Goal: Task Accomplishment & Management: Use online tool/utility

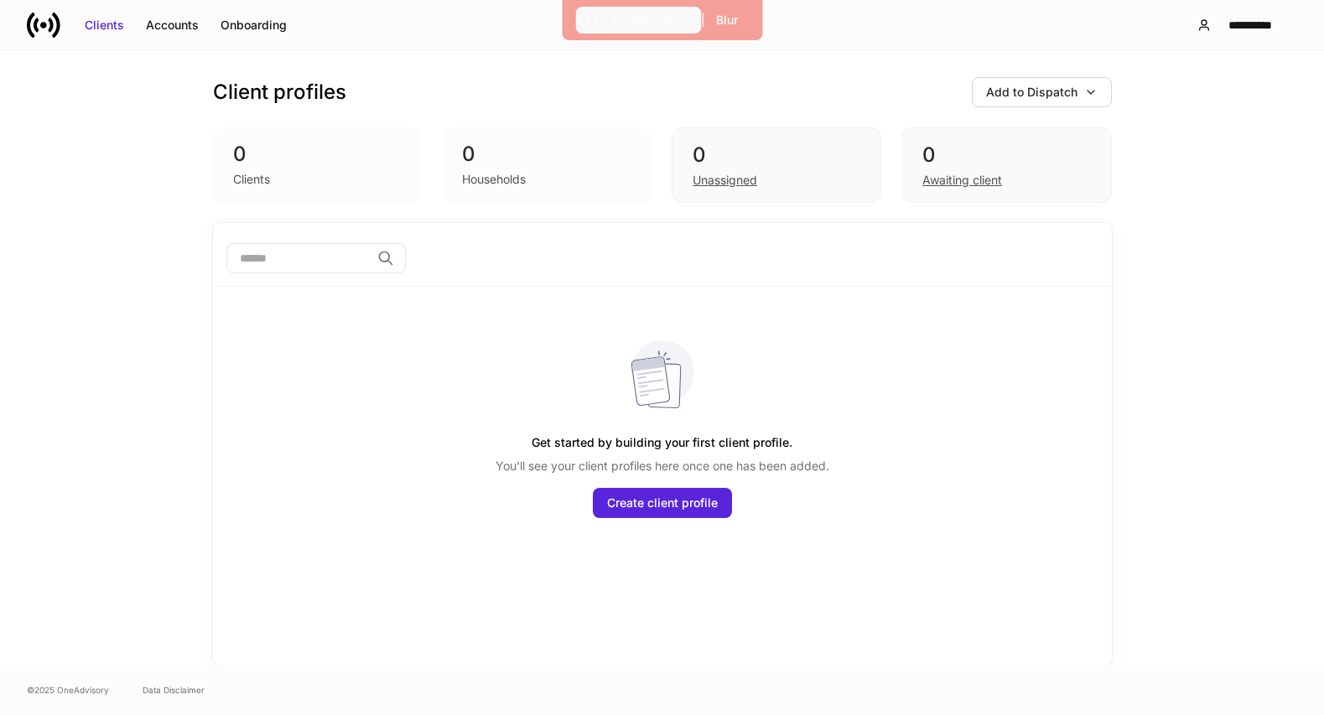
click at [638, 19] on div "Exit Impersonation" at bounding box center [638, 20] width 104 height 17
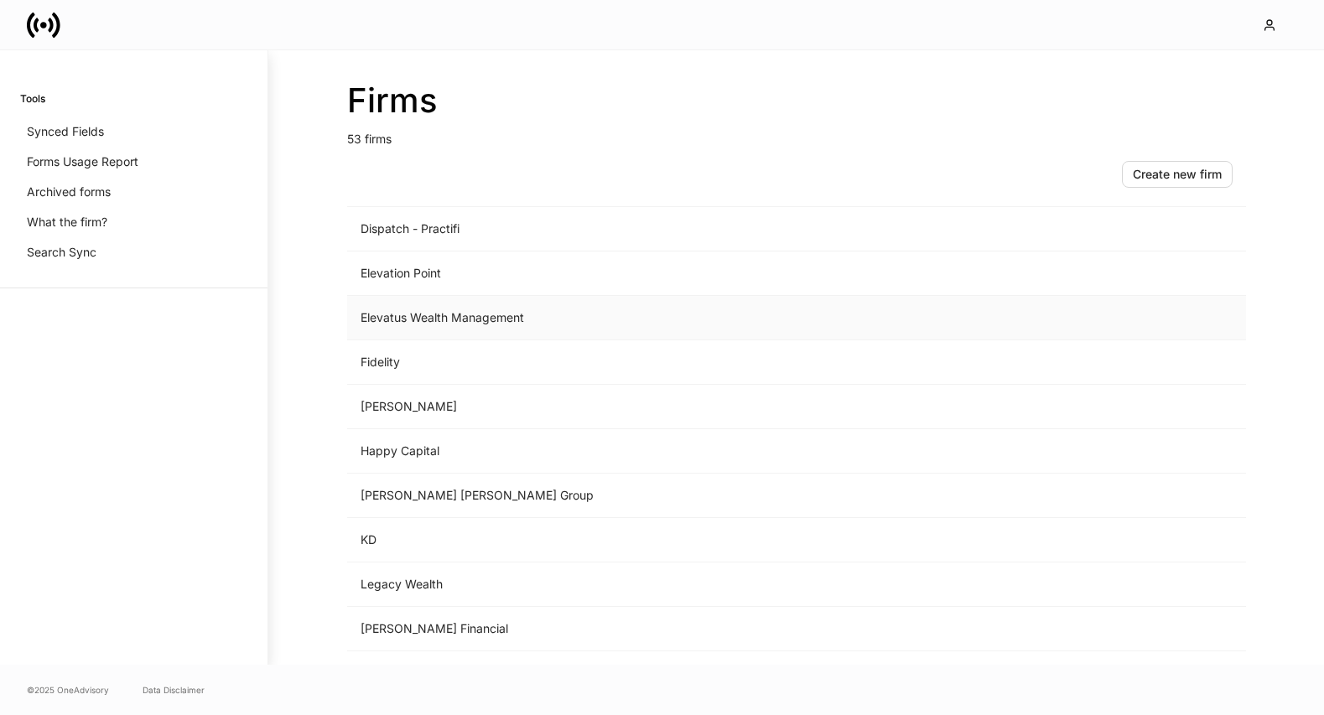
scroll to position [1148, 0]
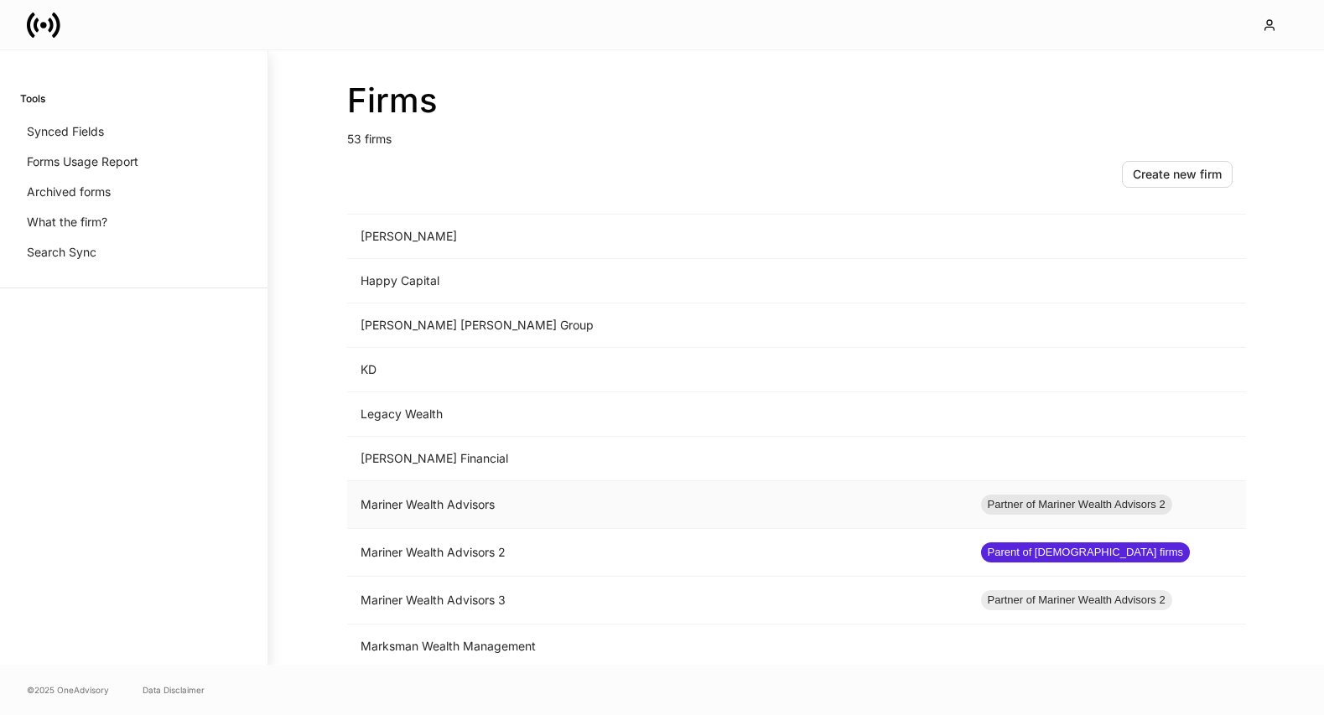
click at [626, 505] on td "Mariner Wealth Advisors" at bounding box center [657, 505] width 620 height 48
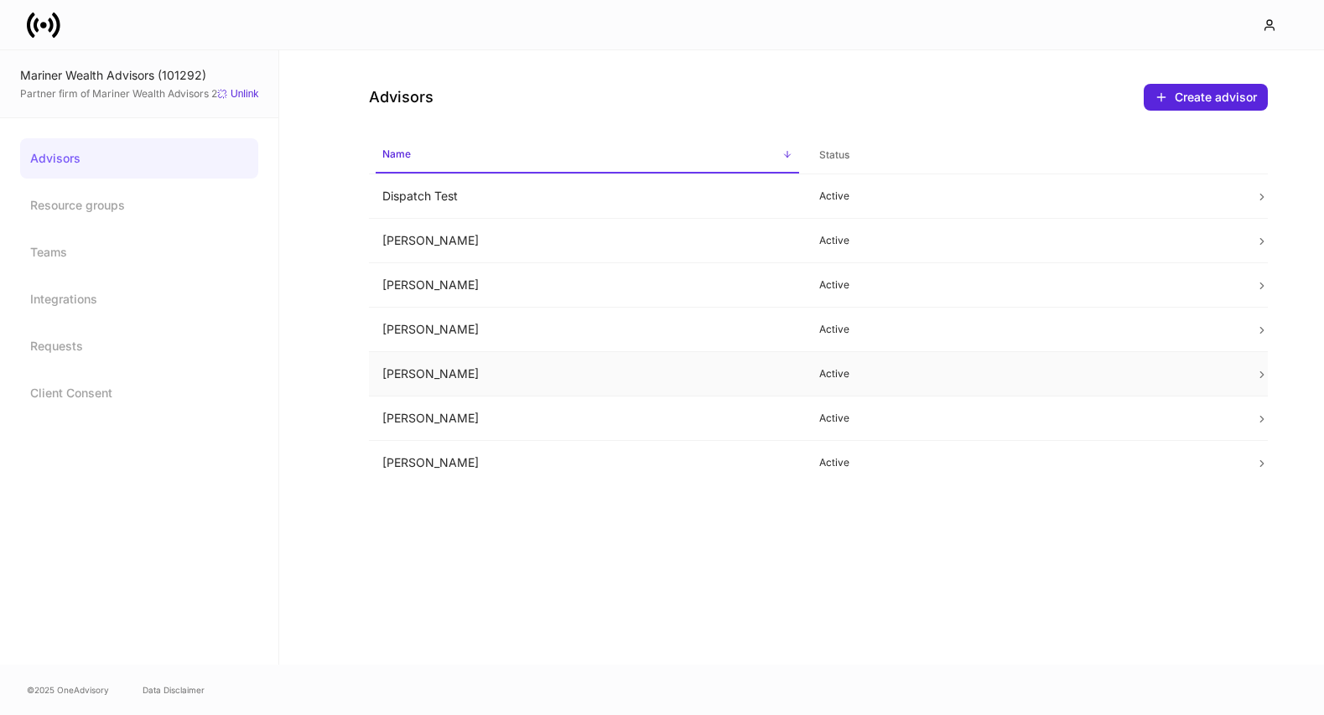
click at [598, 372] on td "Lauren Hass" at bounding box center [587, 374] width 437 height 44
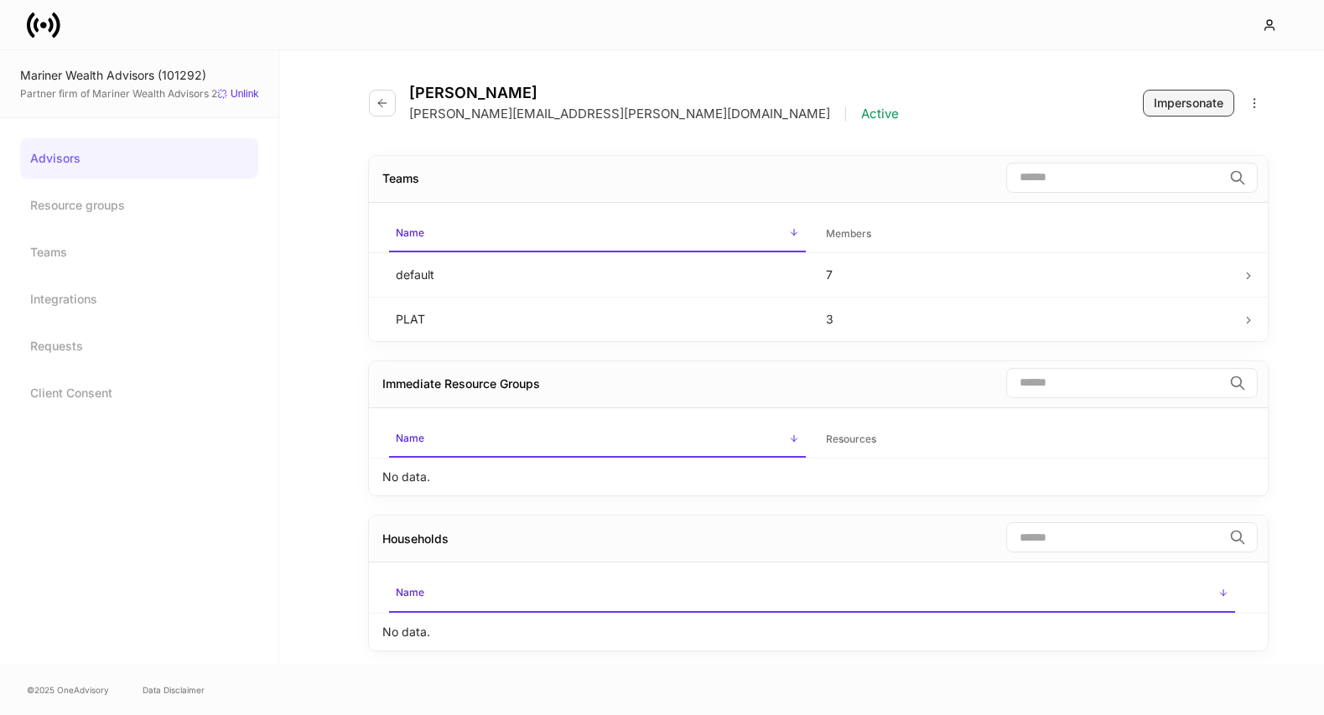
click at [1160, 102] on div "Impersonate" at bounding box center [1189, 103] width 70 height 17
click at [376, 105] on icon "button" at bounding box center [382, 102] width 13 height 13
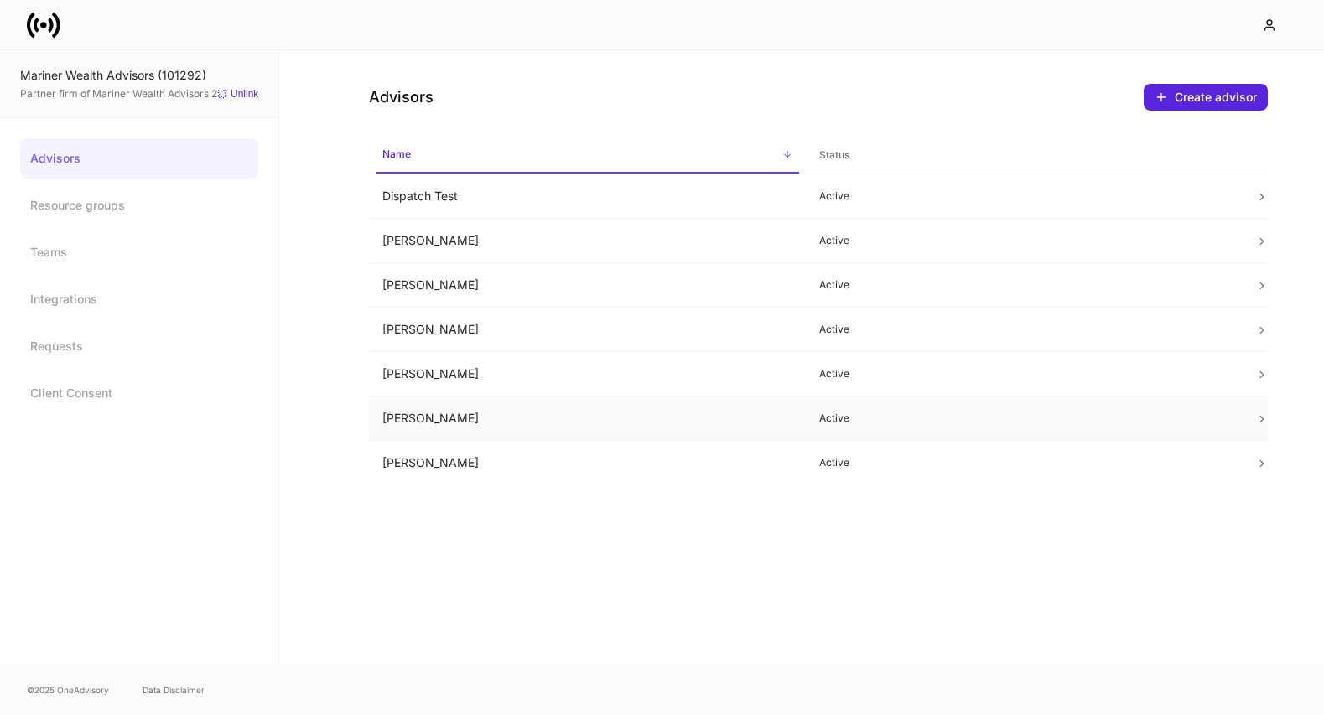
click at [636, 406] on td "Mark Harris" at bounding box center [587, 419] width 437 height 44
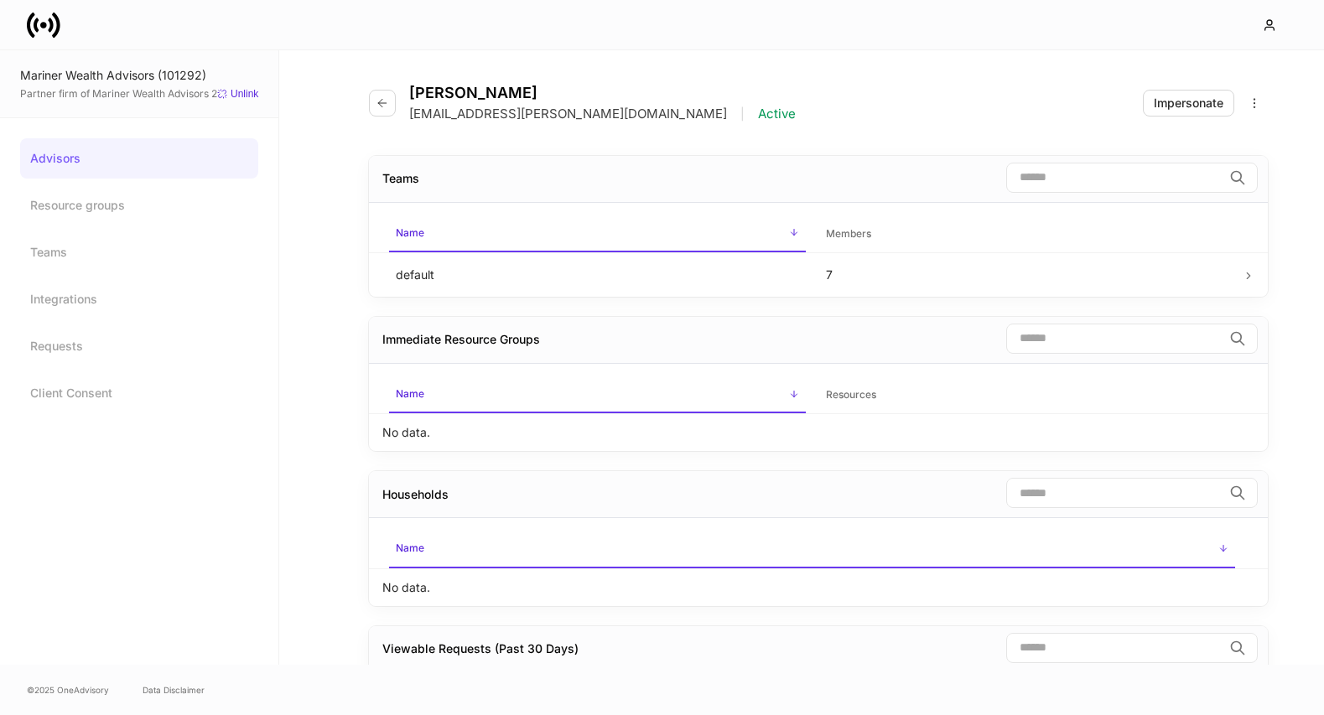
click at [1190, 119] on div "Mark Harris mark.harris@marineradvisornetwork.com | Active Impersonate" at bounding box center [818, 93] width 899 height 86
click at [1187, 111] on div "Impersonate" at bounding box center [1189, 103] width 70 height 17
